Goal: Navigation & Orientation: Go to known website

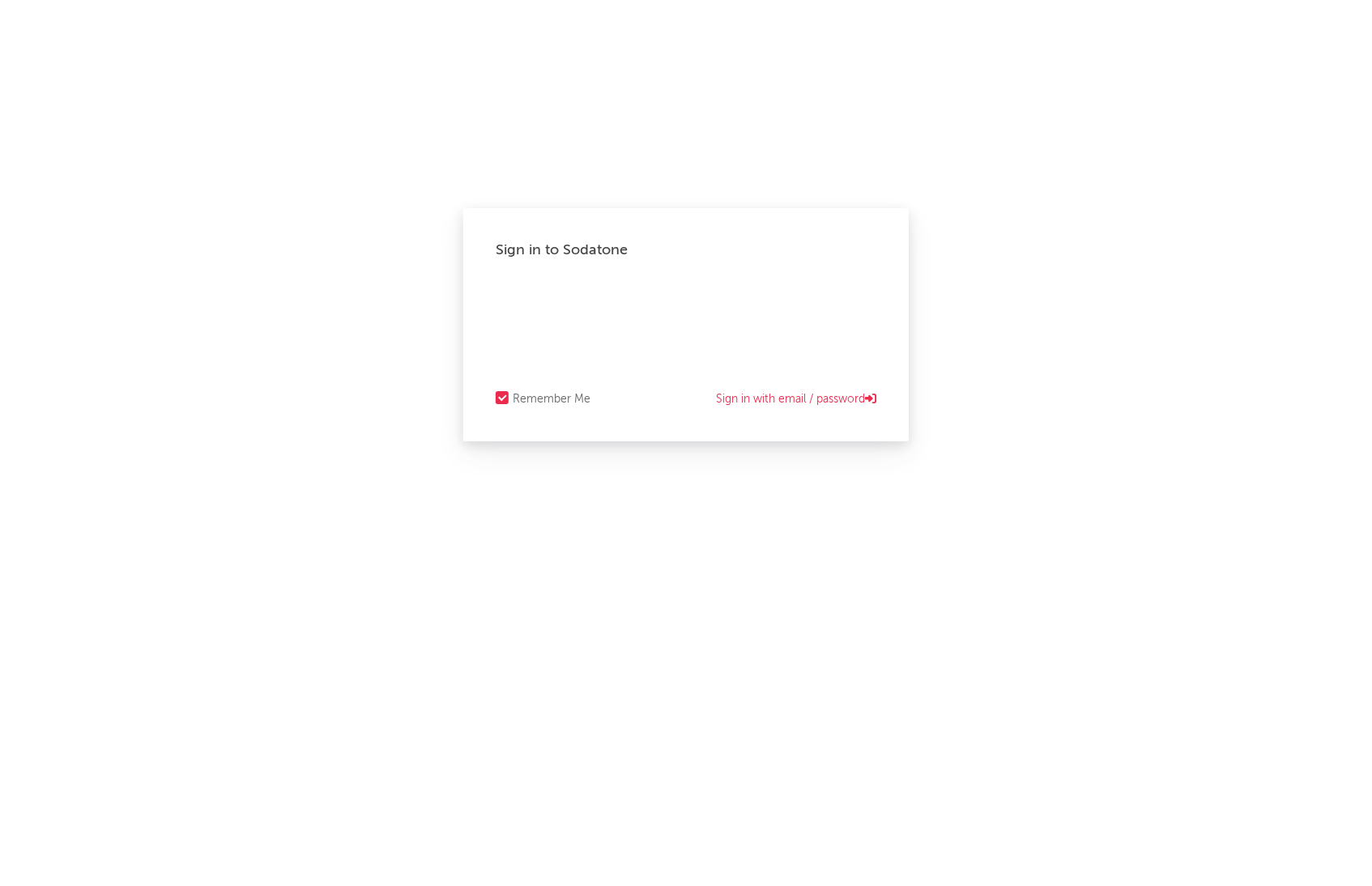
select select "tech"
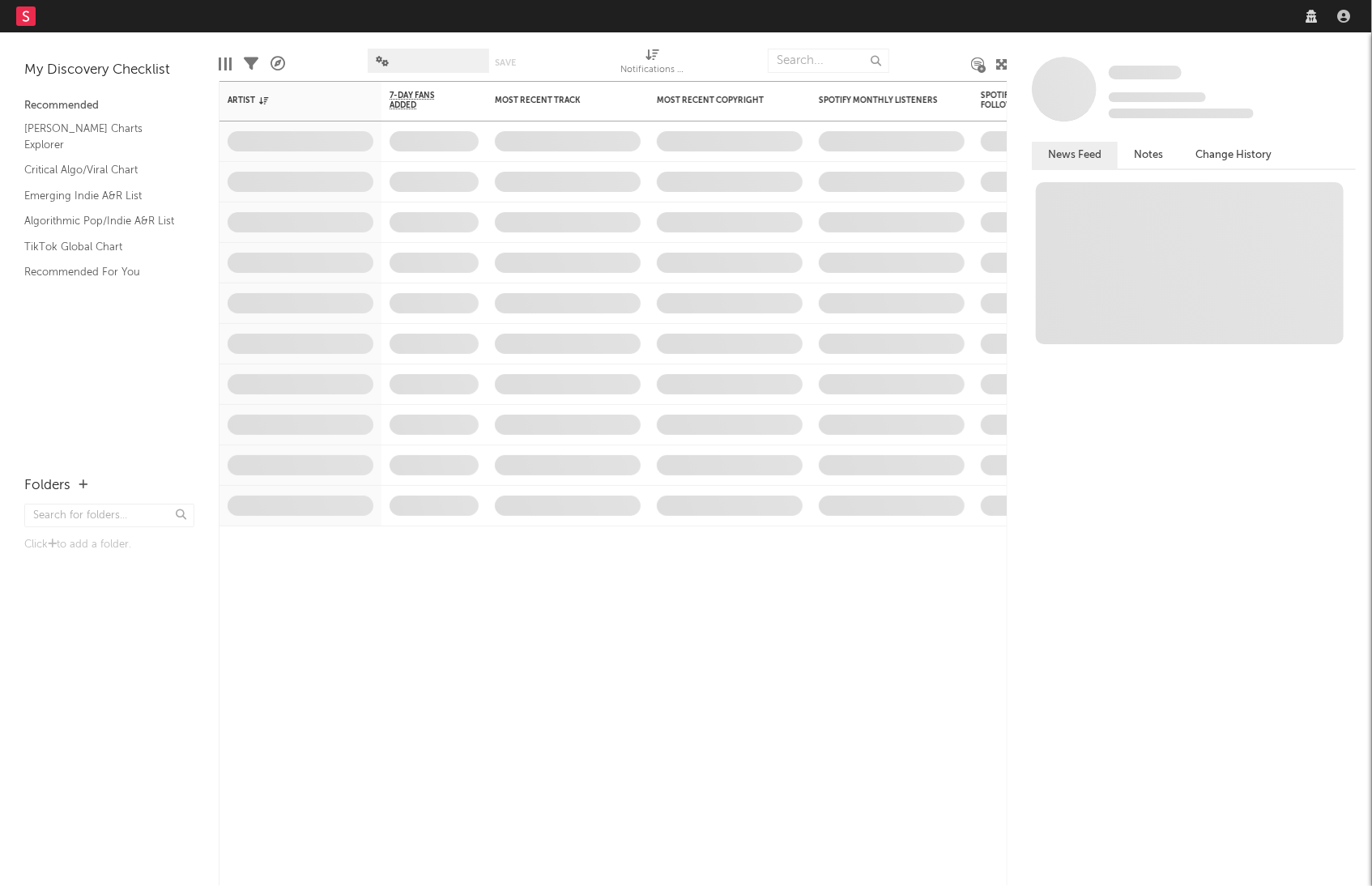
select select "tech"
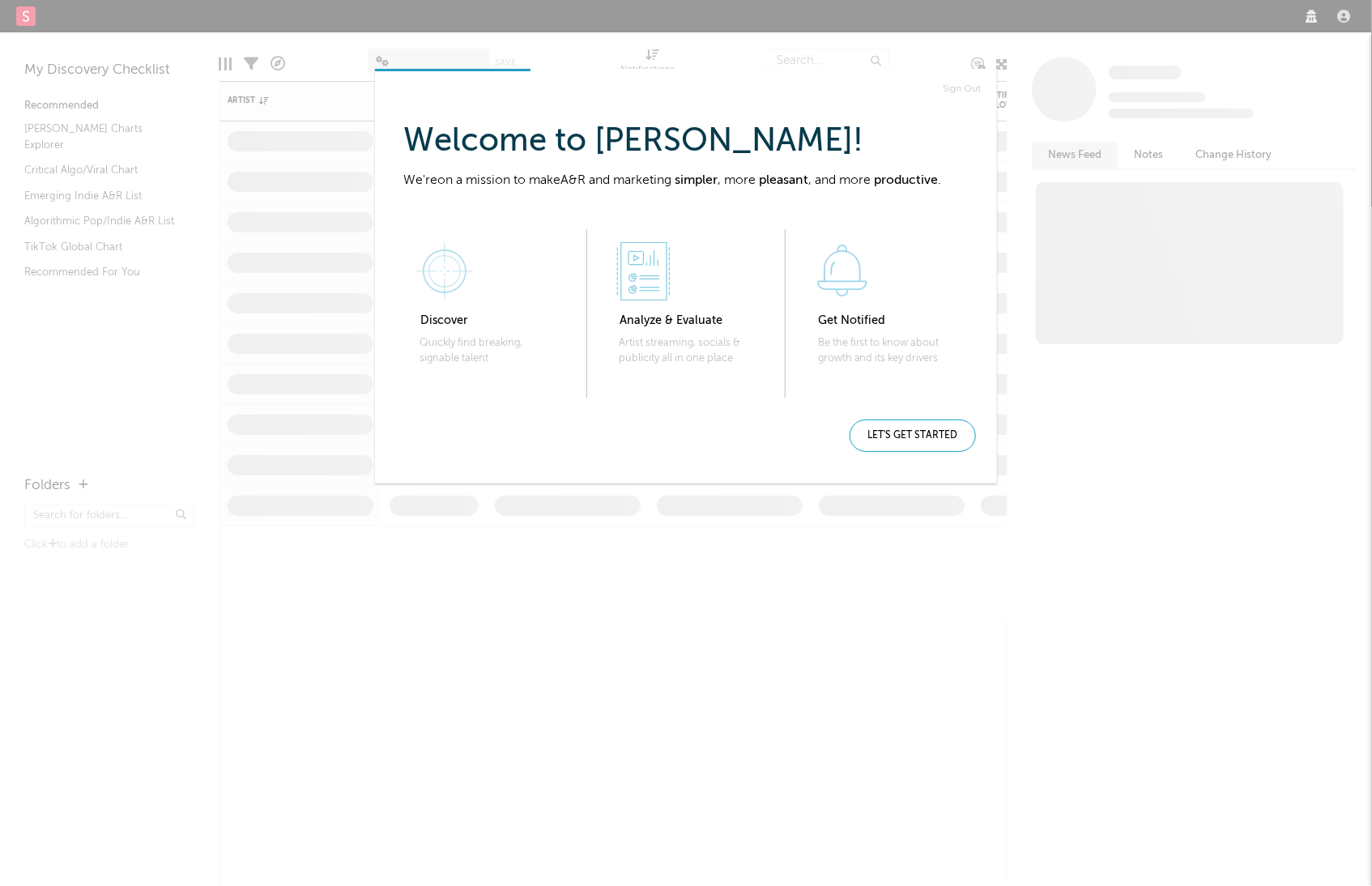
select select "tech"
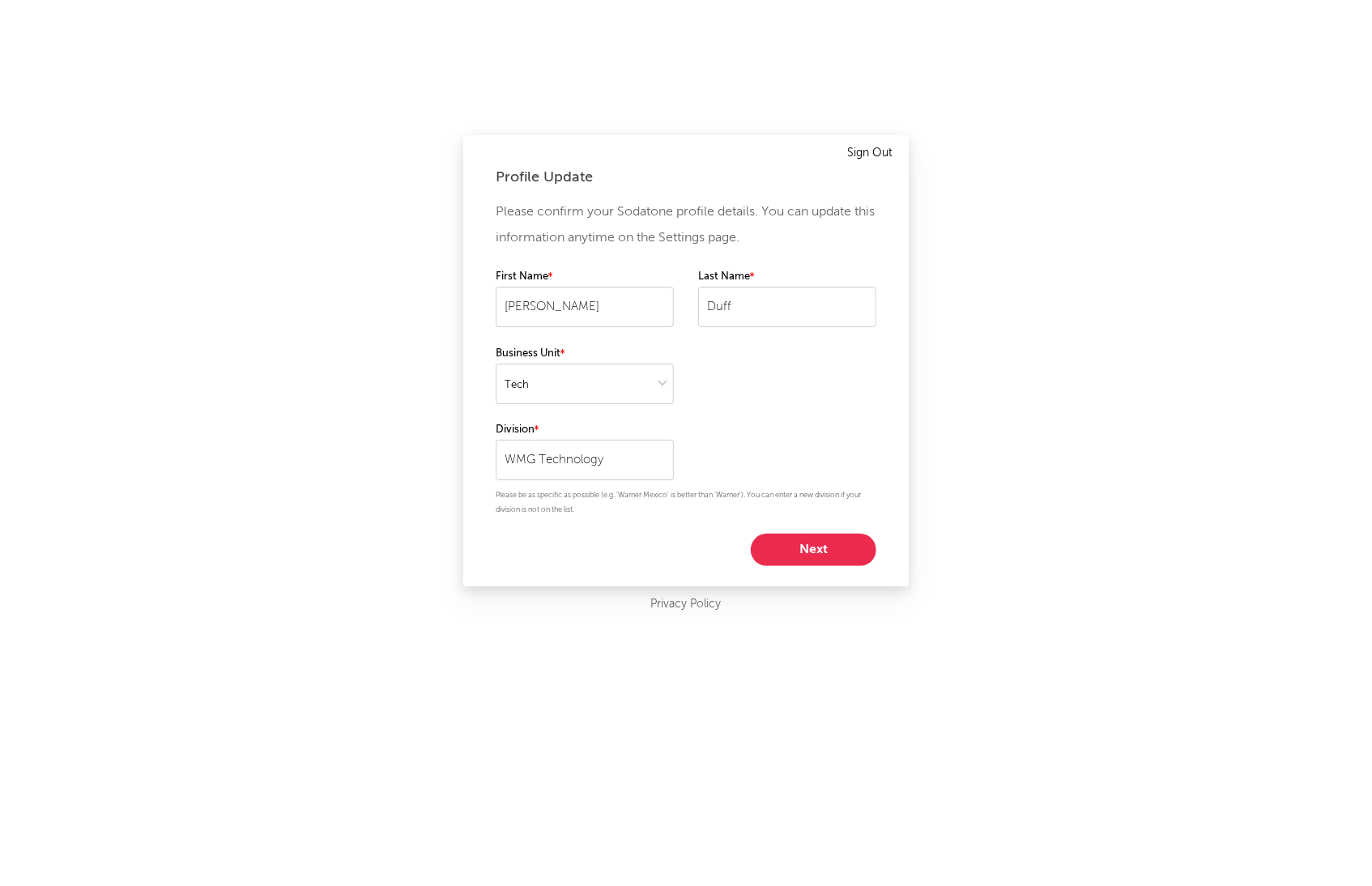
click at [872, 158] on link "Sign Out" at bounding box center [870, 153] width 45 height 19
